Goal: Information Seeking & Learning: Learn about a topic

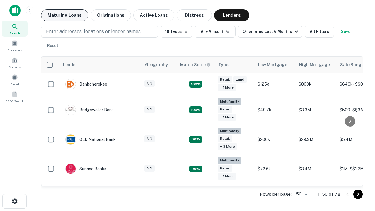
click at [64, 15] on button "Maturing Loans" at bounding box center [64, 15] width 47 height 12
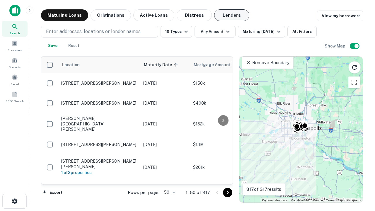
click at [232, 15] on button "Lenders" at bounding box center [231, 15] width 35 height 12
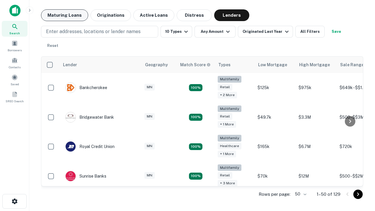
click at [64, 15] on button "Maturing Loans" at bounding box center [64, 15] width 47 height 12
